Goal: Information Seeking & Learning: Find specific fact

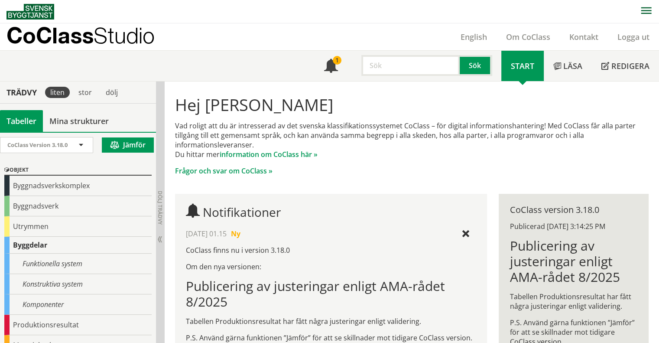
click at [394, 66] on input "text" at bounding box center [410, 65] width 98 height 21
type input "skumglas"
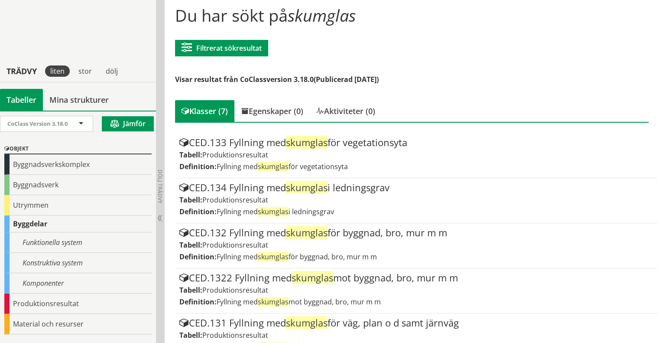
scroll to position [23, 0]
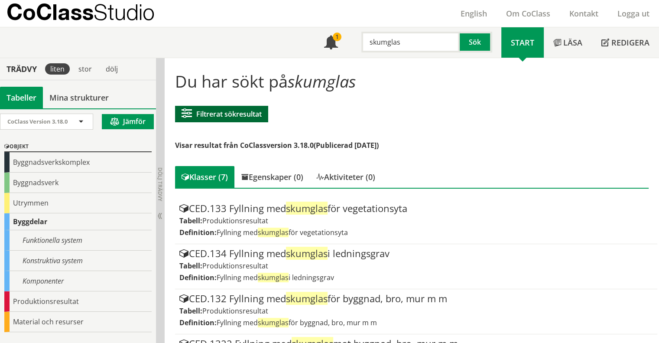
click at [198, 114] on button "Filtrerat sökresultat" at bounding box center [221, 114] width 93 height 16
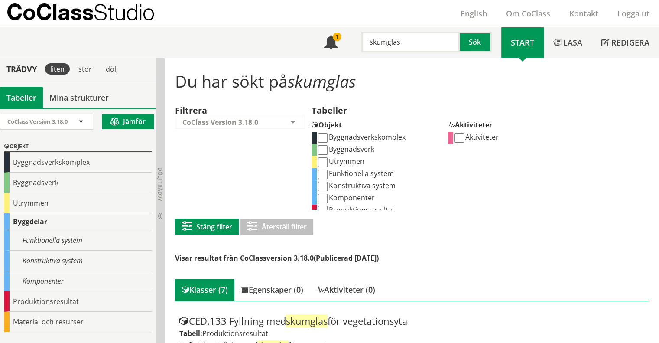
click at [320, 198] on input "Komponenter" at bounding box center [323, 199] width 10 height 10
checkbox input "true"
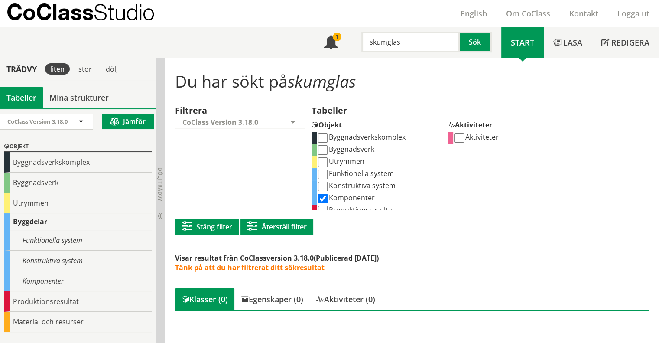
click at [326, 187] on input "Konstruktiva system" at bounding box center [323, 186] width 10 height 10
checkbox input "true"
click at [321, 173] on input "Funktionella system" at bounding box center [323, 174] width 10 height 10
checkbox input "true"
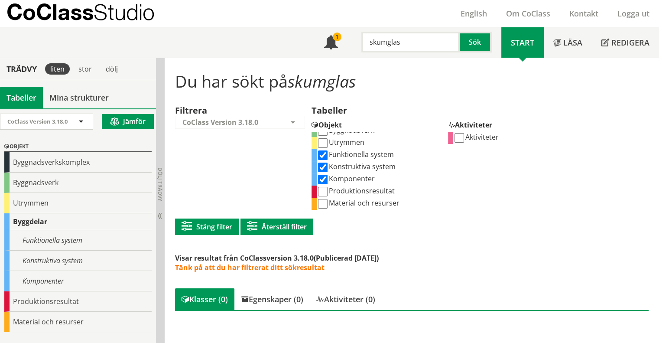
click at [323, 189] on input "Produktionsresultat" at bounding box center [323, 192] width 10 height 10
checkbox input "true"
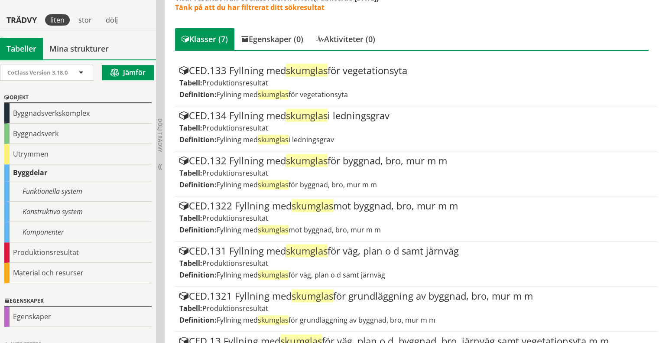
scroll to position [319, 0]
